Goal: Task Accomplishment & Management: Manage account settings

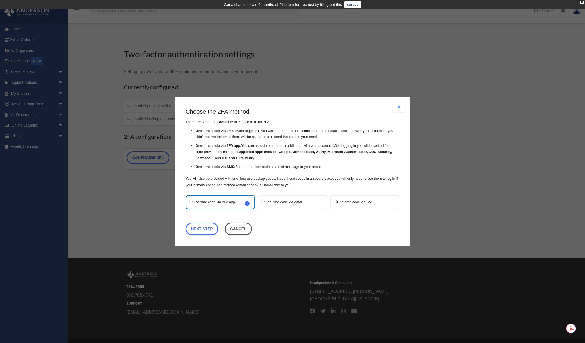
click at [369, 202] on label "One-time code via SMS" at bounding box center [362, 202] width 57 height 7
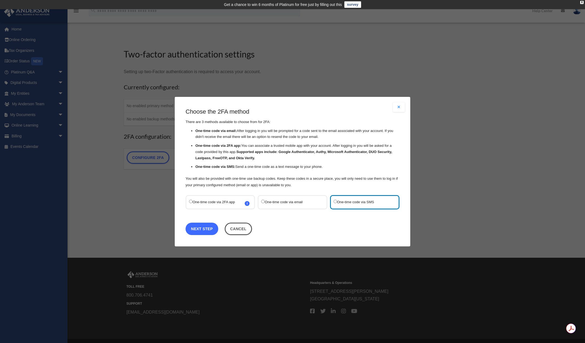
click at [209, 228] on link "Next Step" at bounding box center [202, 229] width 33 height 12
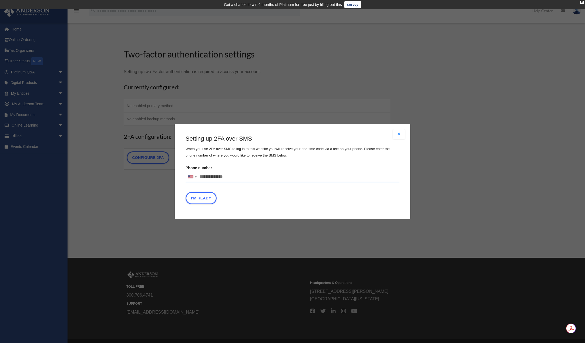
click at [230, 173] on input "Phone number United States +1 United Kingdom +44 Afghanistan (‫افغانستان‬‎) +93…" at bounding box center [293, 177] width 214 height 11
type input "**********"
click at [206, 197] on button "I'm Ready" at bounding box center [201, 198] width 31 height 12
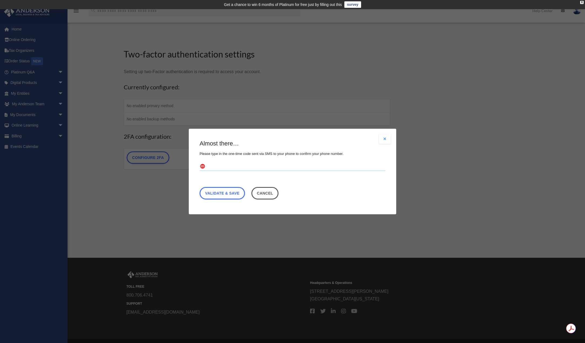
click at [219, 166] on input "text" at bounding box center [293, 167] width 186 height 9
click at [226, 194] on link "Validate & Save" at bounding box center [222, 193] width 45 height 12
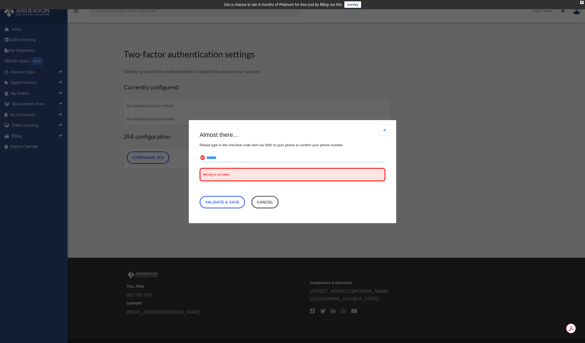
click at [215, 157] on input "******" at bounding box center [293, 158] width 186 height 9
type input "******"
click at [226, 204] on link "Validate & Save" at bounding box center [222, 202] width 45 height 12
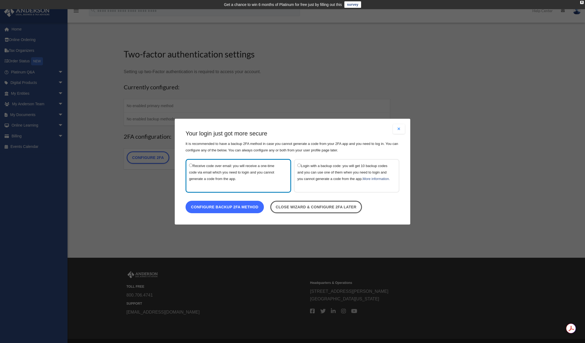
click at [244, 212] on link "Configure backup 2FA method" at bounding box center [225, 207] width 78 height 12
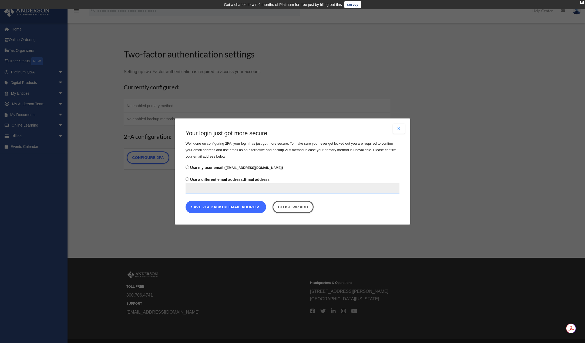
click at [236, 209] on button "Save 2FA backup email address" at bounding box center [226, 207] width 80 height 12
click at [212, 209] on button "Save 2FA backup email address" at bounding box center [226, 207] width 80 height 12
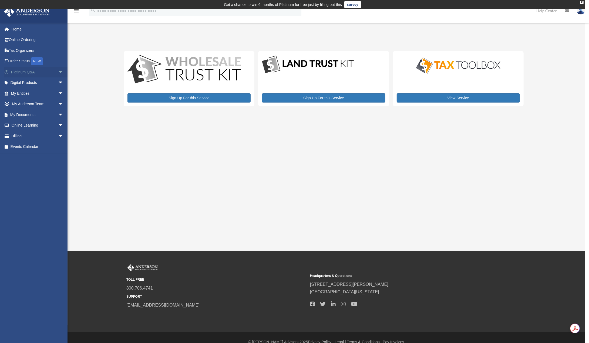
click at [58, 73] on span "arrow_drop_down" at bounding box center [63, 72] width 11 height 11
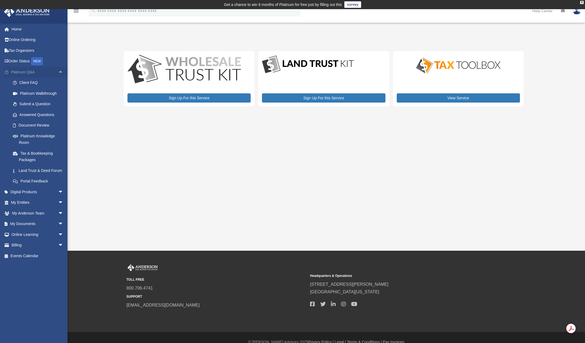
click at [58, 73] on span "arrow_drop_up" at bounding box center [63, 72] width 11 height 11
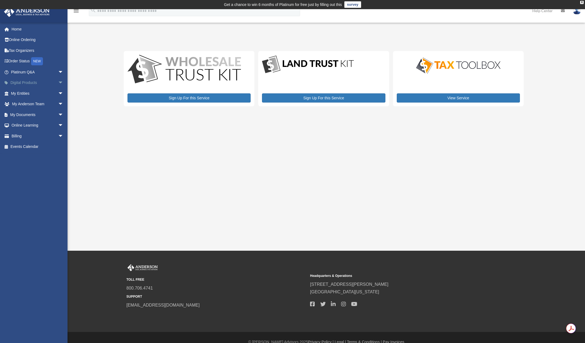
click at [58, 83] on span "arrow_drop_down" at bounding box center [63, 83] width 11 height 11
click at [58, 82] on span "arrow_drop_up" at bounding box center [63, 83] width 11 height 11
click at [58, 90] on span "arrow_drop_down" at bounding box center [63, 93] width 11 height 11
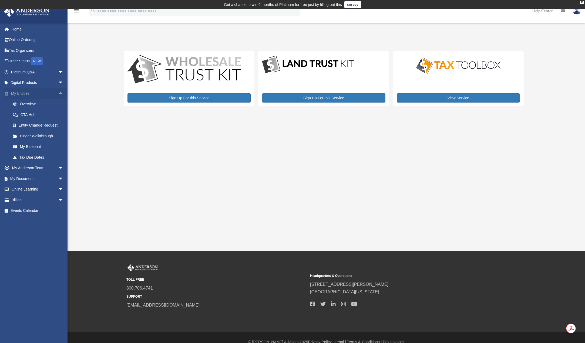
click at [58, 91] on span "arrow_drop_up" at bounding box center [63, 93] width 11 height 11
